Goal: Book appointment/travel/reservation

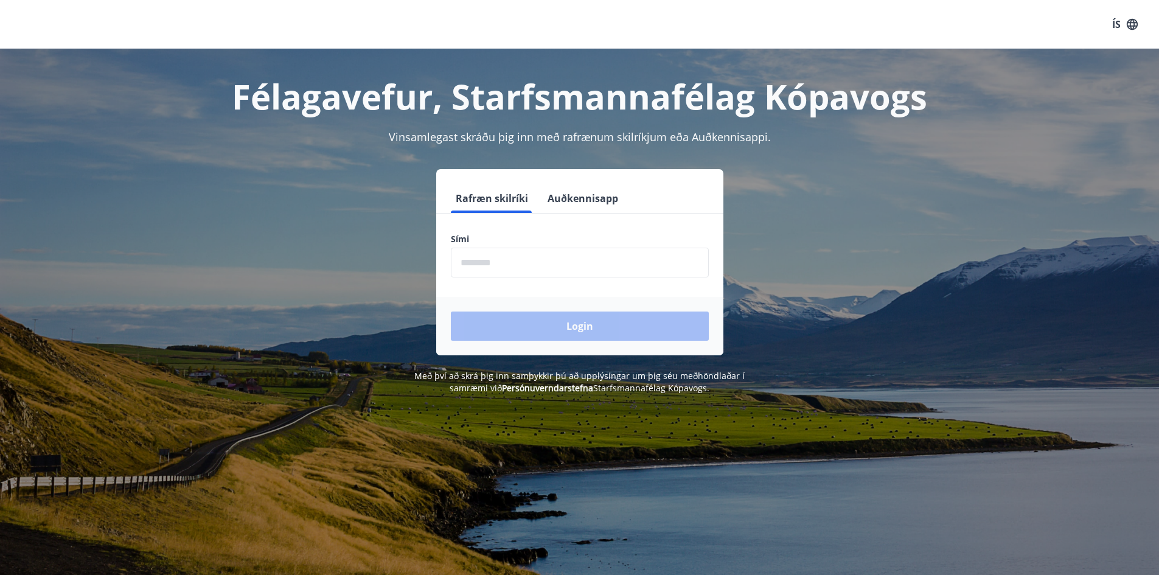
click at [495, 260] on input "phone" at bounding box center [580, 263] width 258 height 30
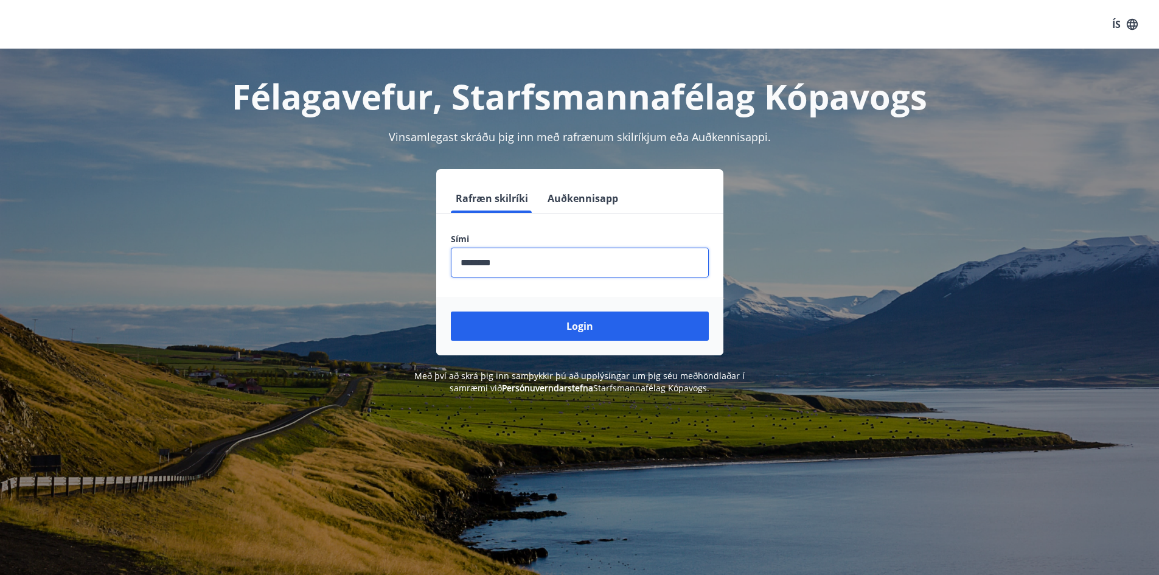
type input "********"
click at [451, 312] on button "Login" at bounding box center [580, 326] width 258 height 29
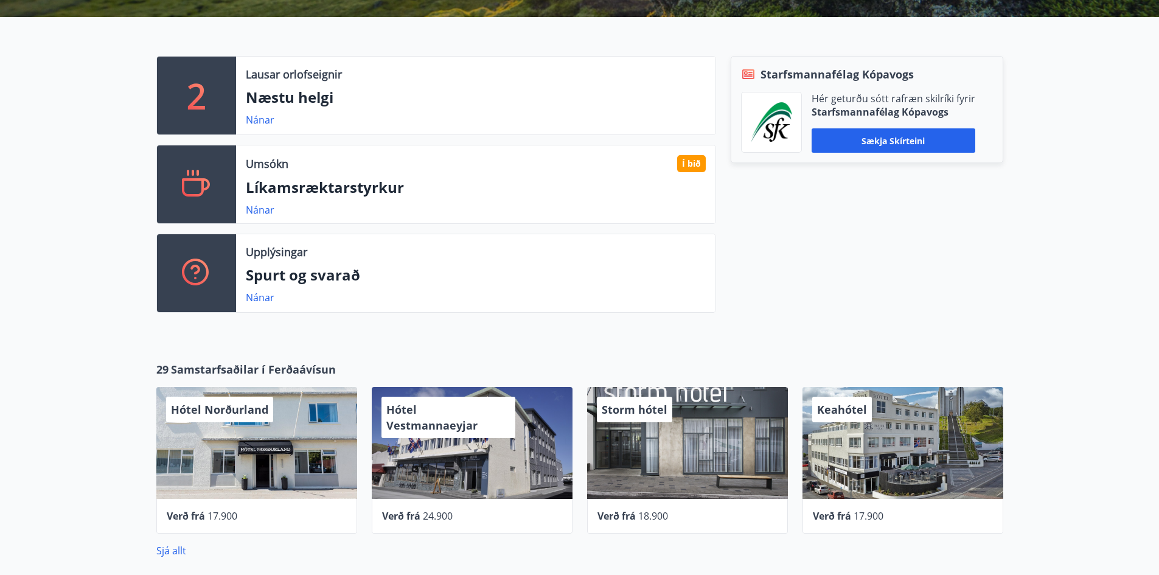
scroll to position [304, 0]
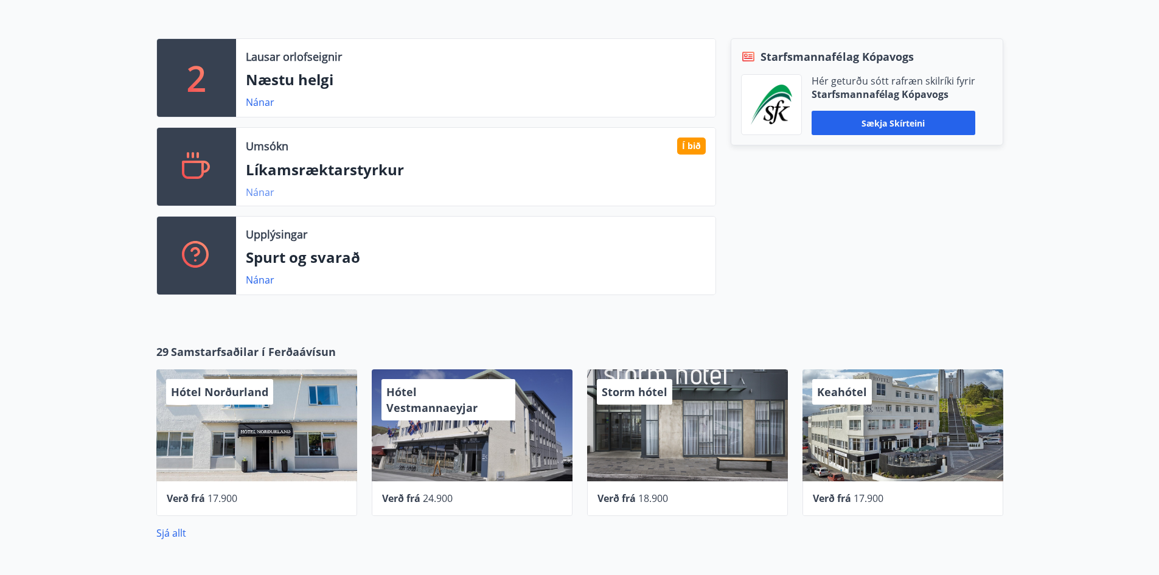
click at [260, 194] on link "Nánar" at bounding box center [260, 192] width 29 height 13
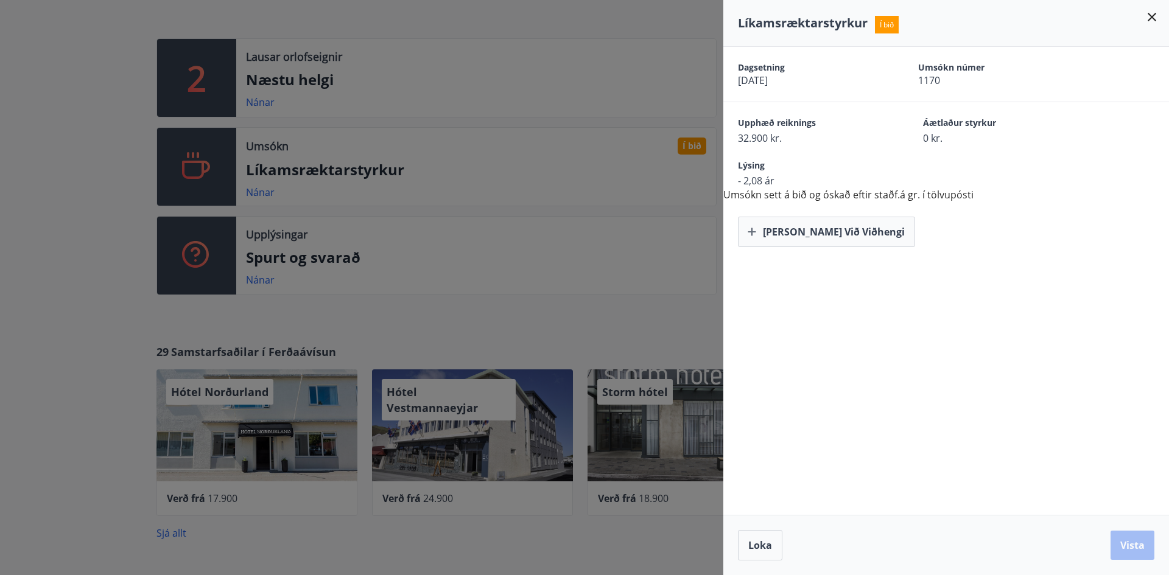
click at [1150, 18] on icon at bounding box center [1151, 17] width 15 height 15
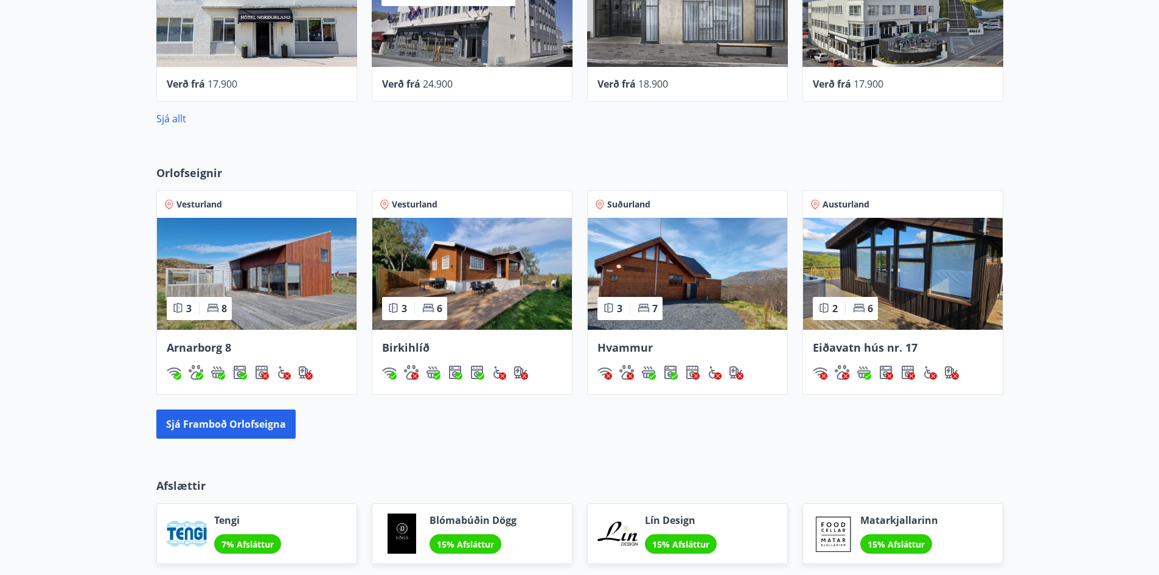
scroll to position [715, 0]
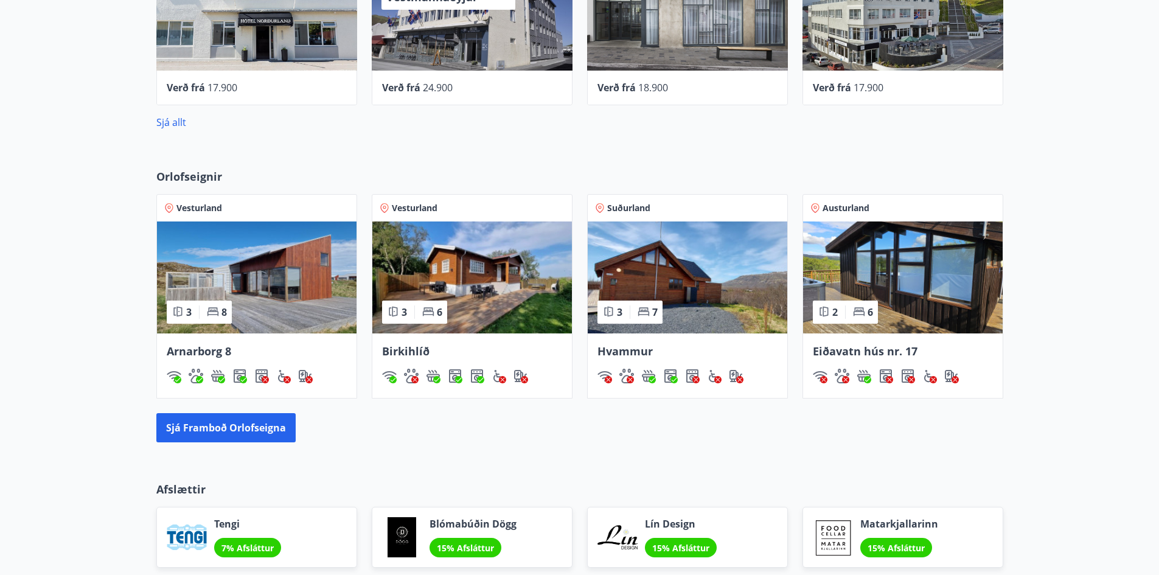
click at [676, 285] on img at bounding box center [688, 278] width 200 height 112
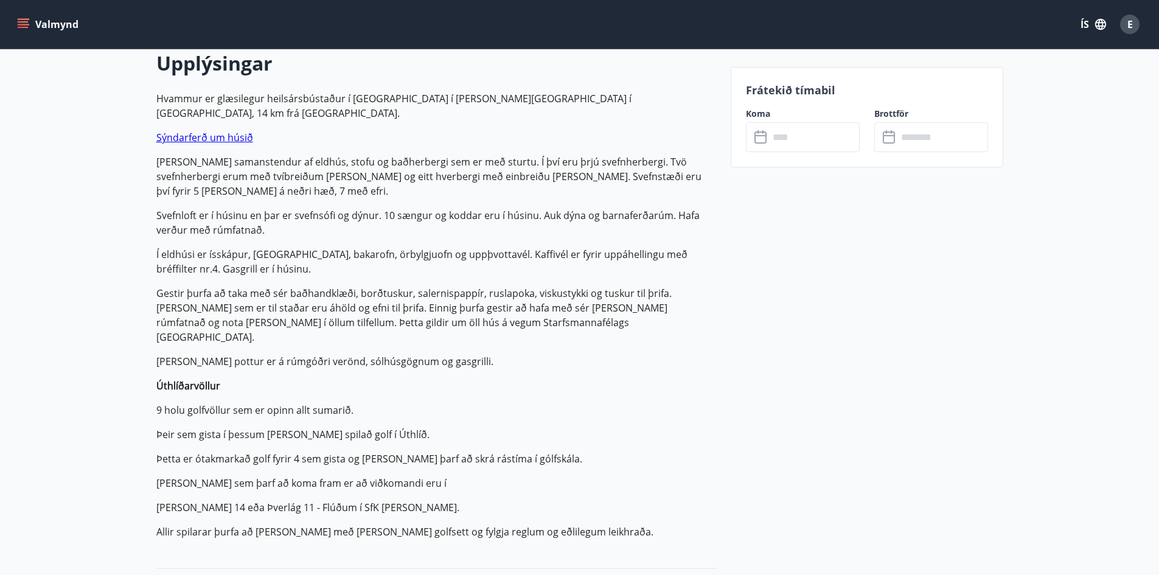
scroll to position [365, 0]
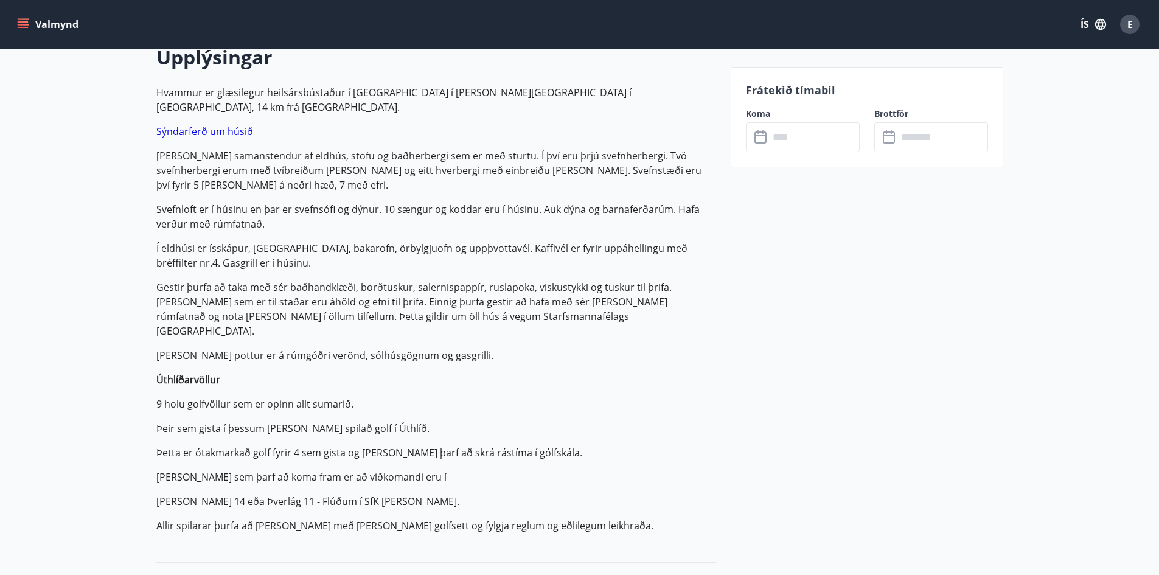
click at [780, 133] on input "text" at bounding box center [814, 137] width 91 height 30
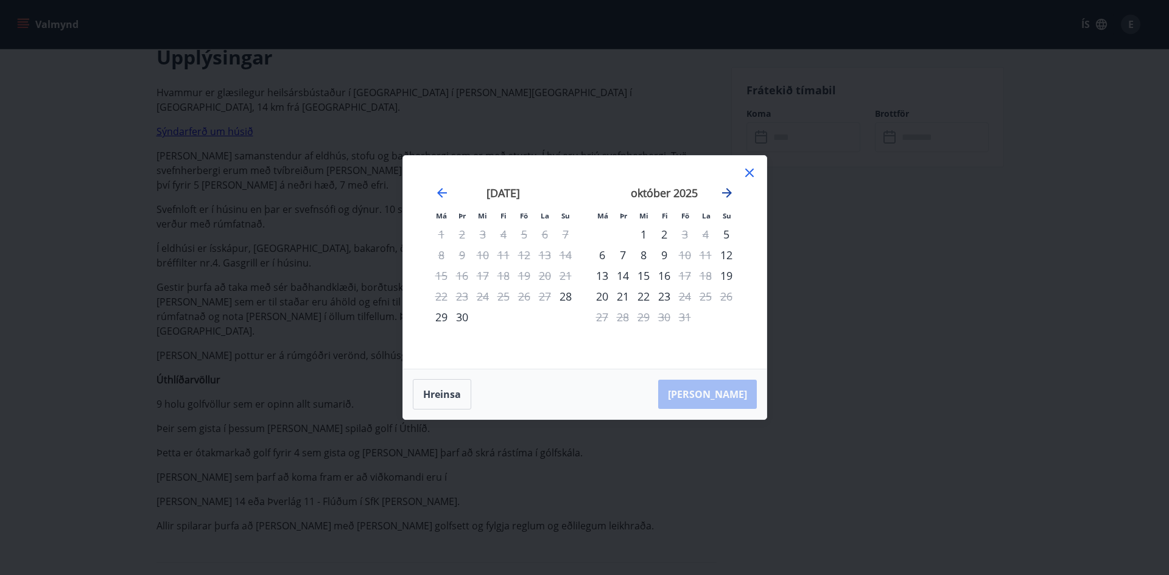
click at [724, 192] on icon "Move forward to switch to the next month." at bounding box center [726, 193] width 15 height 15
click at [686, 278] on div "14" at bounding box center [684, 275] width 21 height 21
click at [724, 278] on div "16" at bounding box center [726, 275] width 21 height 21
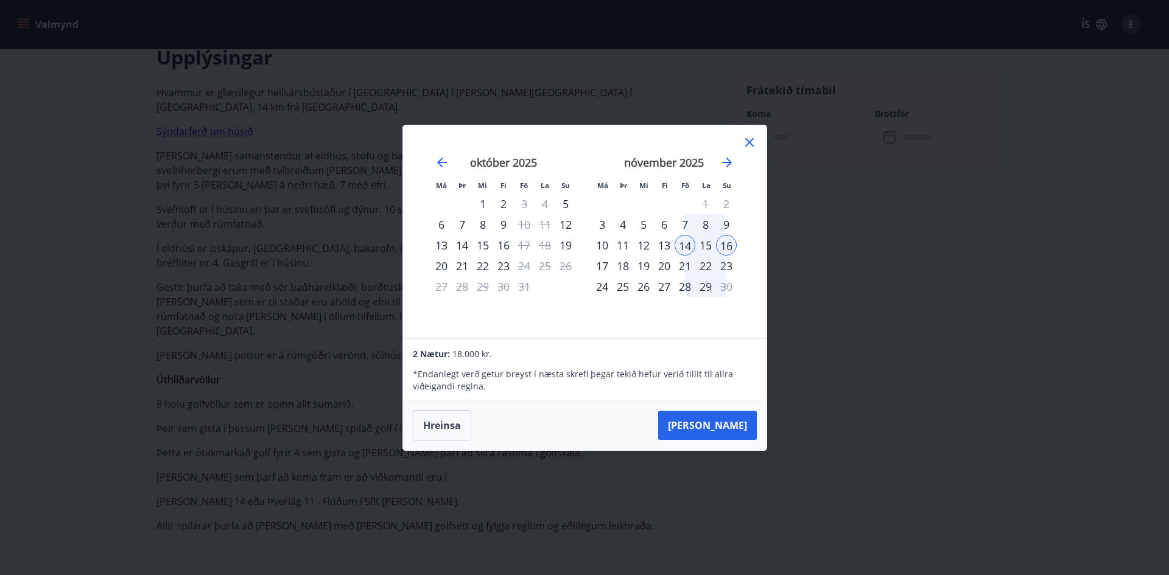
click at [744, 140] on icon at bounding box center [749, 142] width 15 height 15
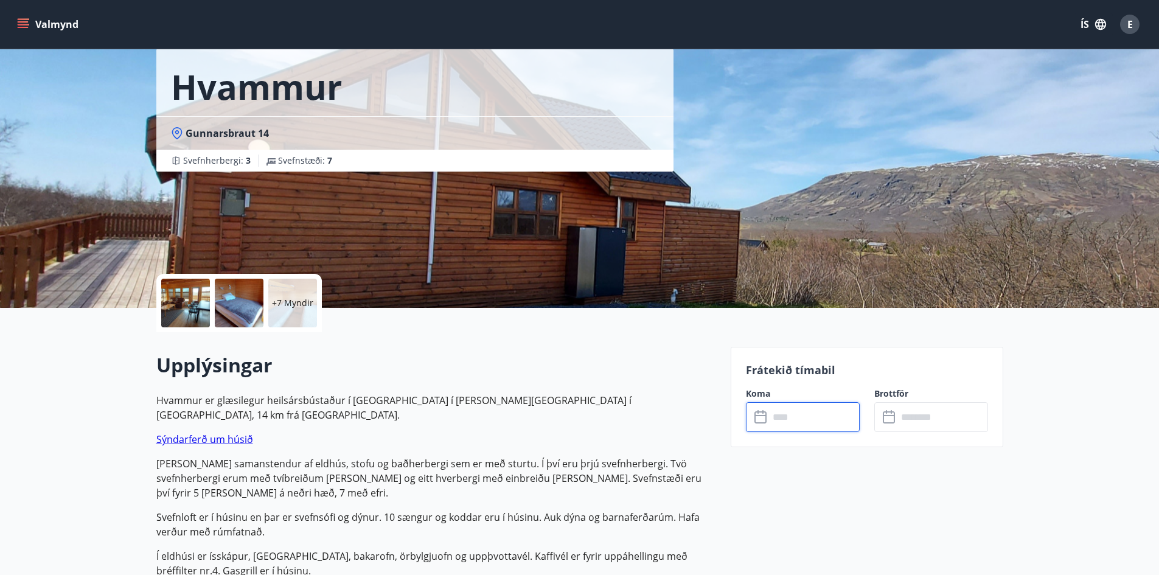
scroll to position [0, 0]
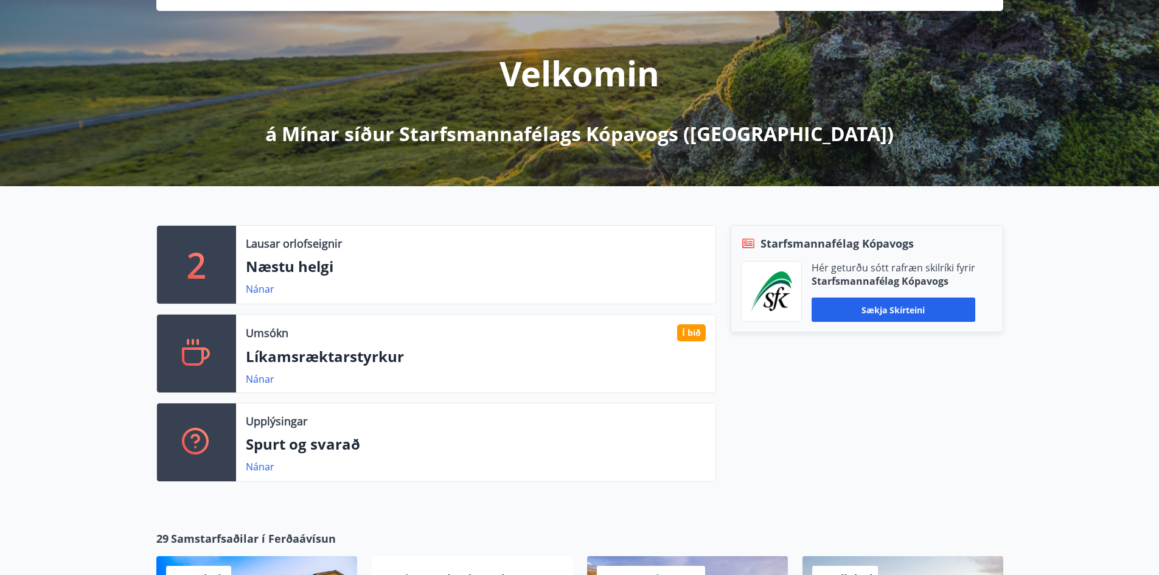
scroll to position [183, 0]
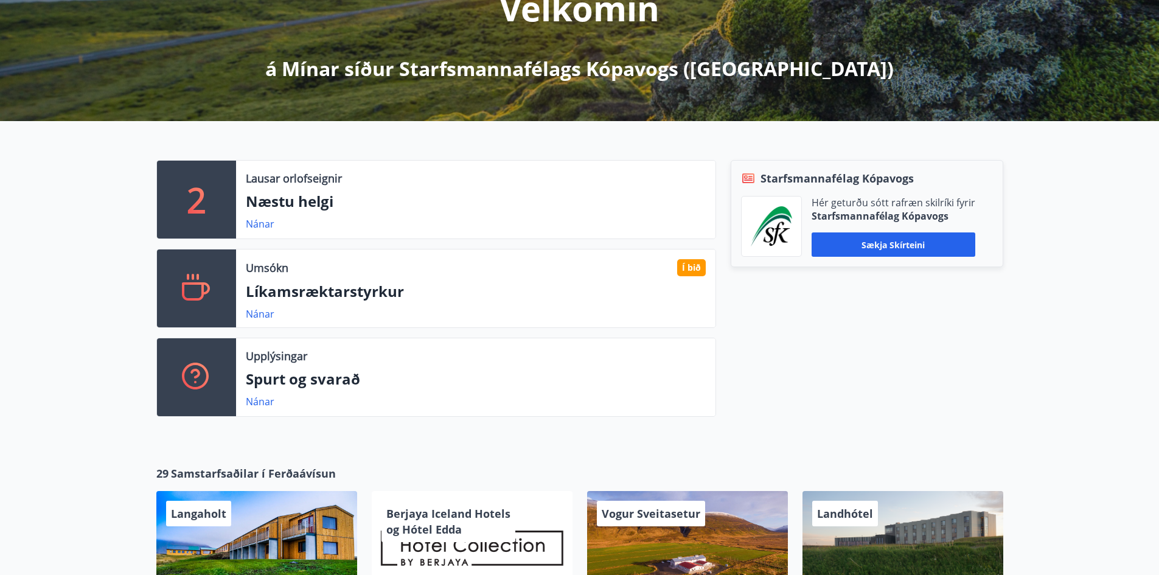
click at [265, 206] on p "Næstu helgi" at bounding box center [476, 201] width 460 height 21
click at [265, 223] on link "Nánar" at bounding box center [260, 223] width 29 height 13
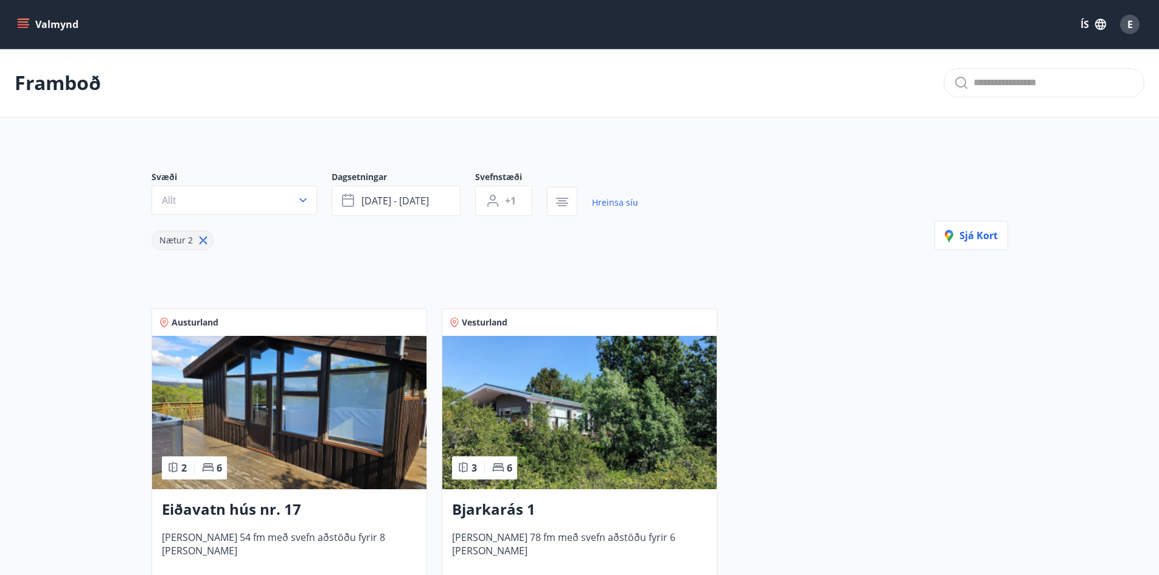
click at [275, 214] on button "Allt" at bounding box center [235, 200] width 166 height 29
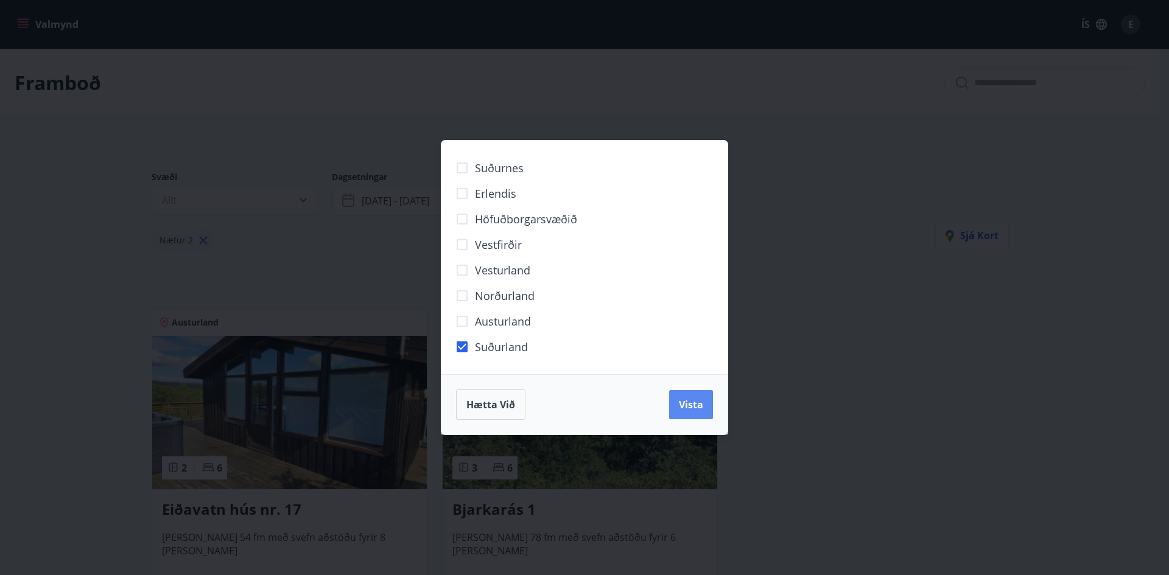
click at [682, 406] on span "Vista" at bounding box center [691, 404] width 24 height 13
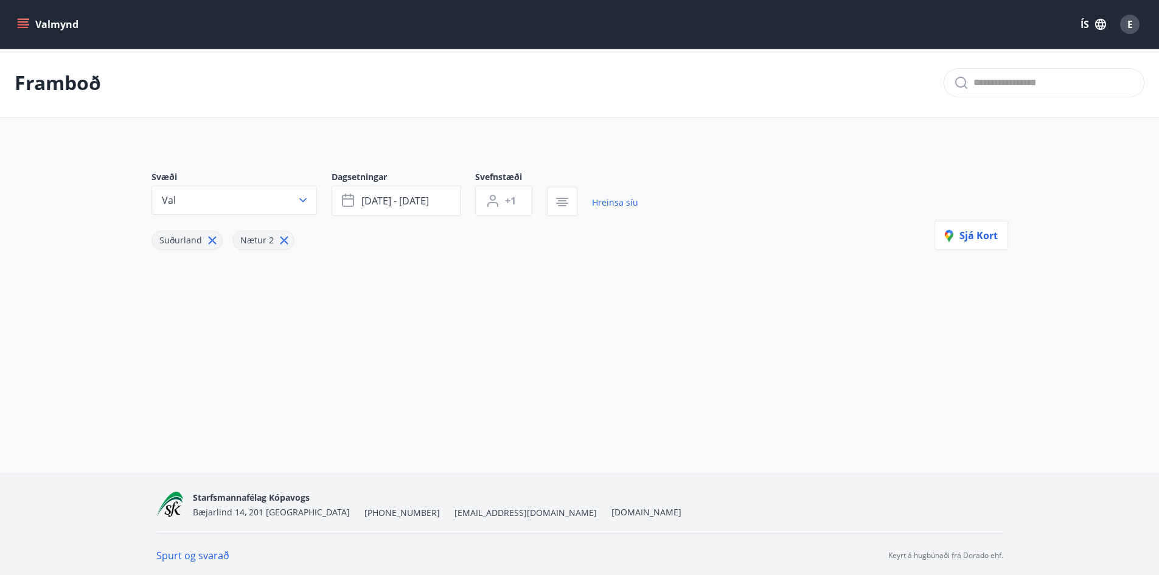
scroll to position [2, 0]
click at [282, 241] on icon at bounding box center [284, 238] width 13 height 13
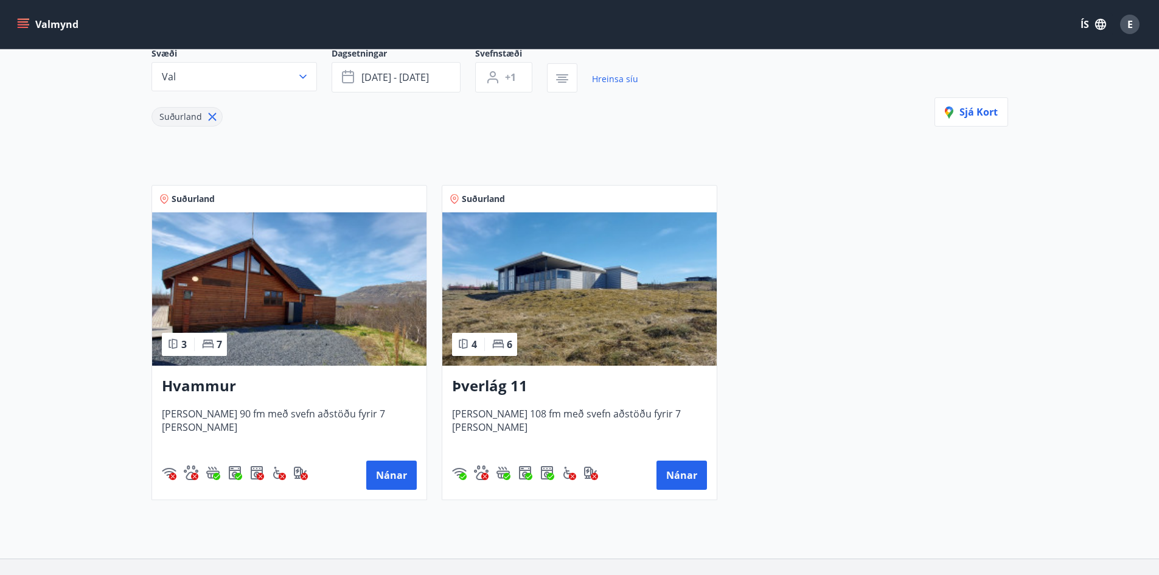
click at [530, 327] on img at bounding box center [579, 288] width 274 height 153
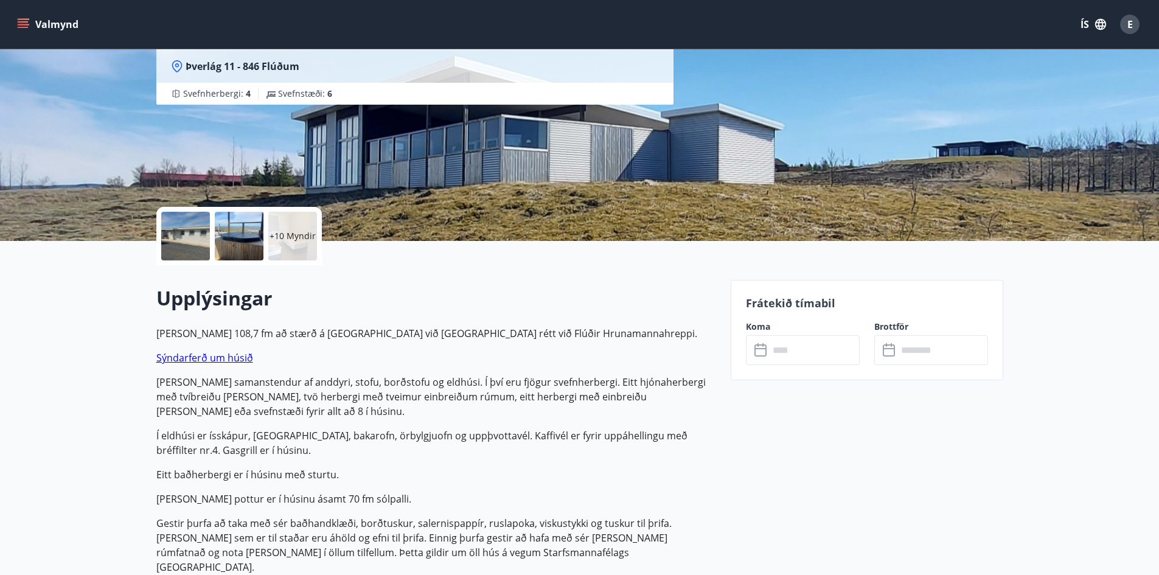
scroll to position [183, 0]
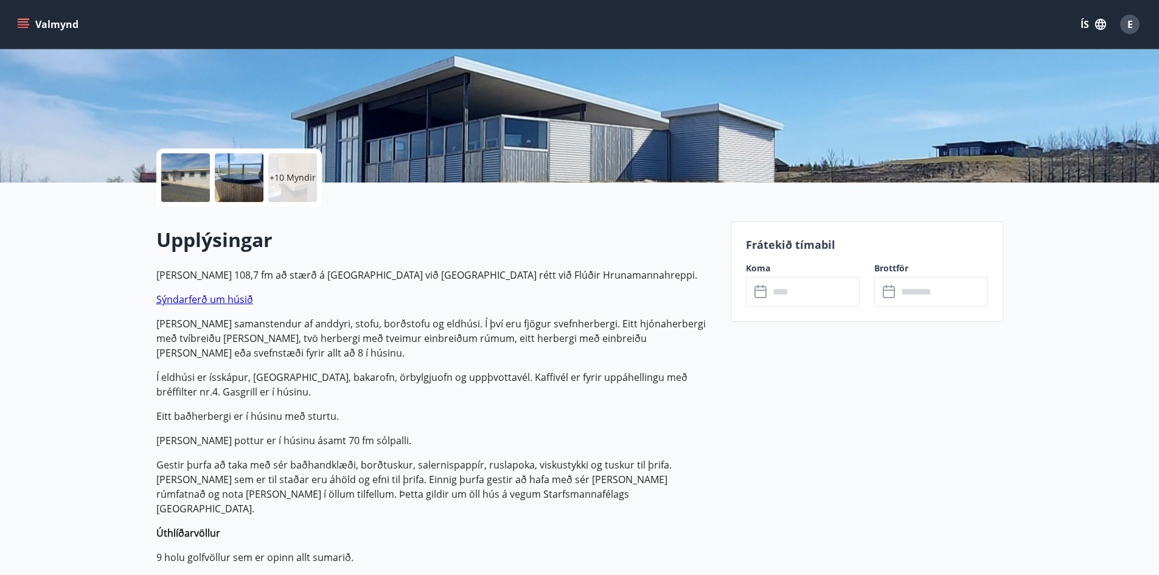
click at [783, 290] on input "text" at bounding box center [814, 292] width 91 height 30
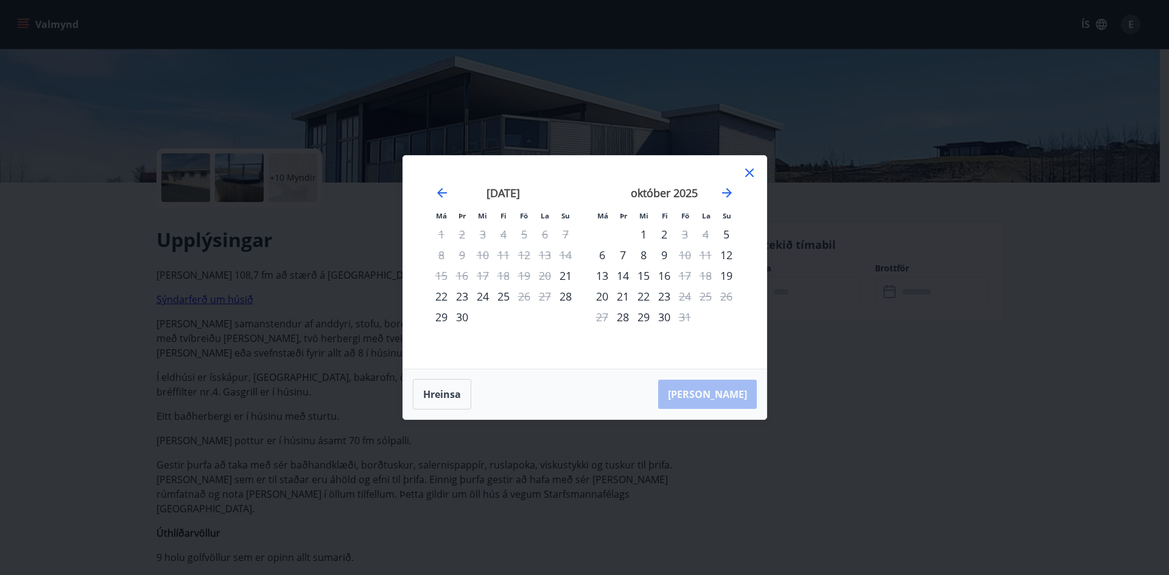
click at [734, 186] on div "október 2025" at bounding box center [664, 197] width 145 height 54
click at [727, 194] on icon "Move forward to switch to the next month." at bounding box center [726, 193] width 15 height 15
click at [745, 172] on icon at bounding box center [749, 173] width 15 height 15
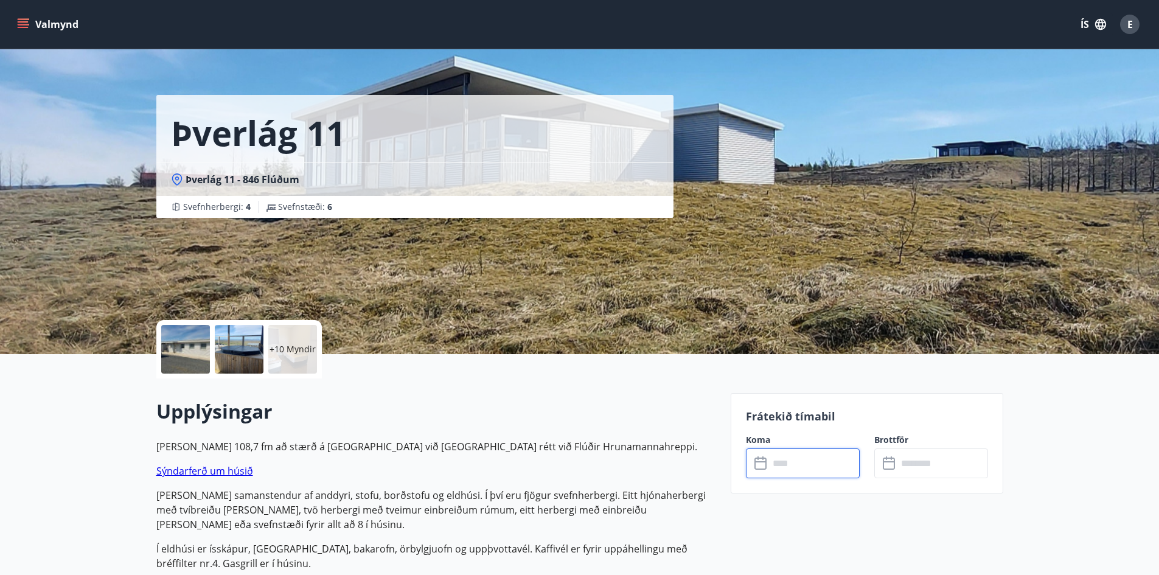
scroll to position [0, 0]
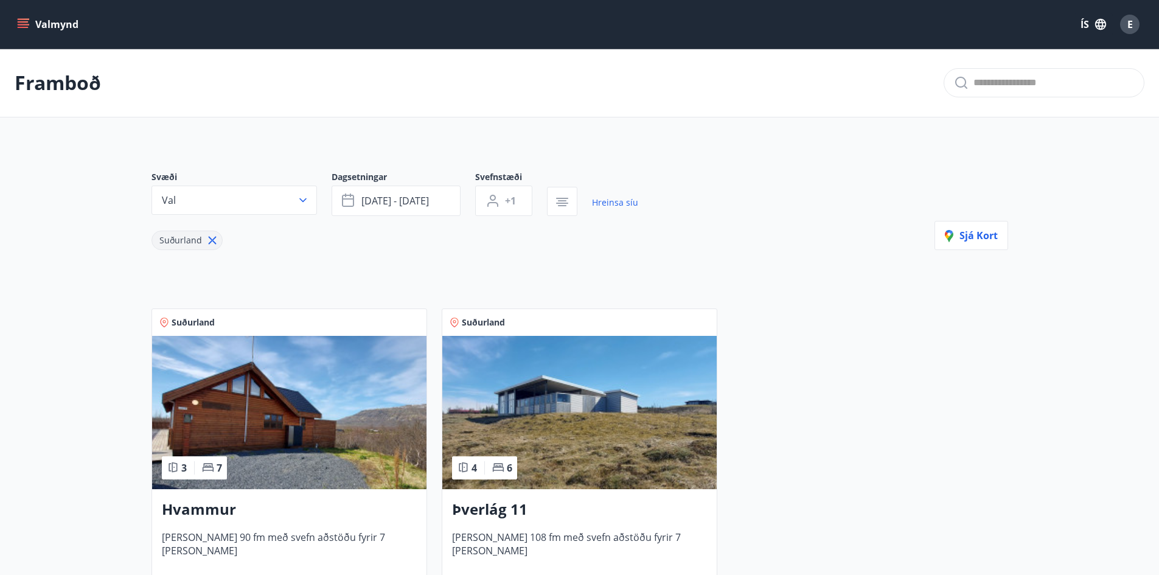
click at [288, 408] on img at bounding box center [289, 412] width 274 height 153
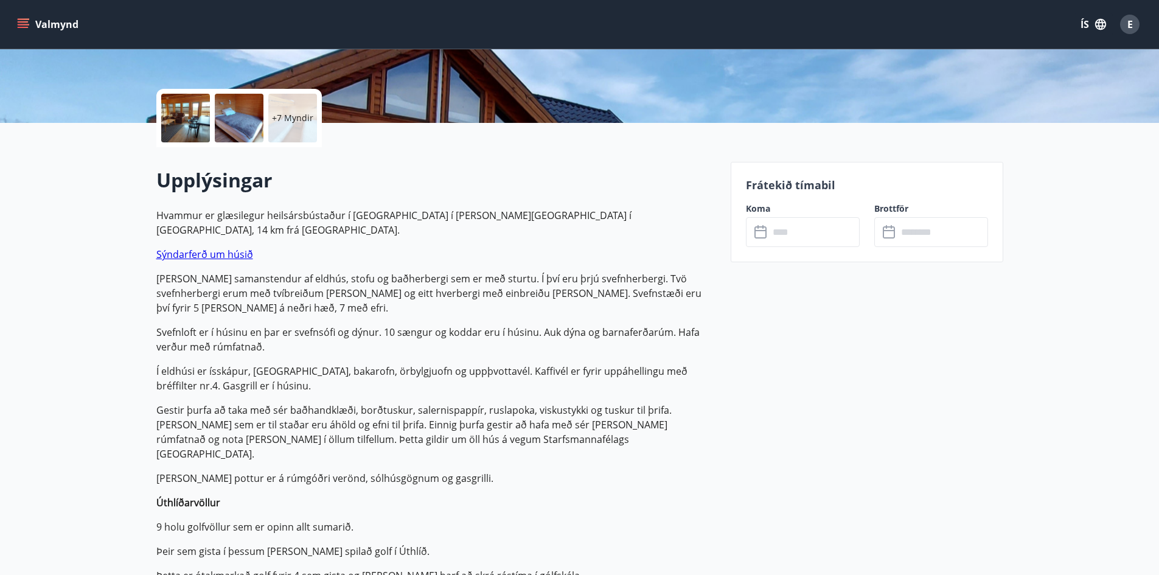
scroll to position [243, 0]
click at [214, 246] on link "Sýndarferð um húsið" at bounding box center [204, 252] width 97 height 13
